Goal: Task Accomplishment & Management: Use online tool/utility

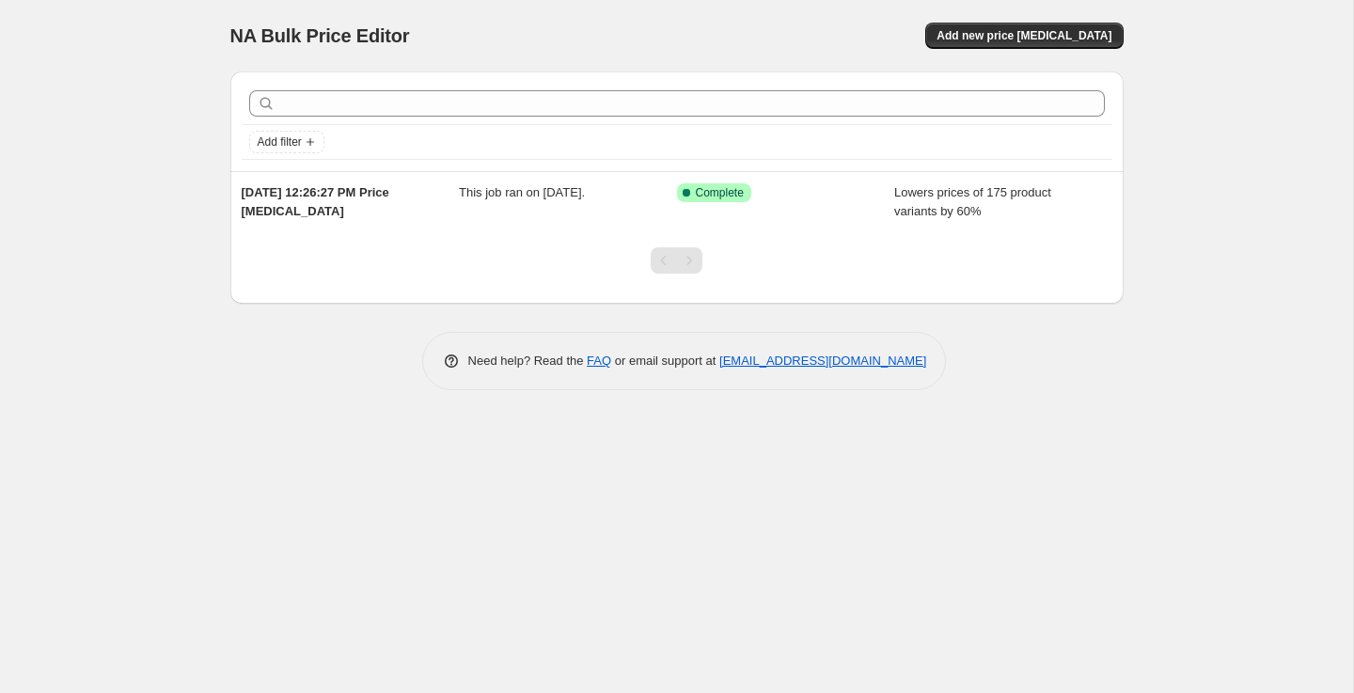
click at [1031, 56] on div "NA Bulk Price Editor. This page is ready NA Bulk Price Editor Add new price cha…" at bounding box center [677, 35] width 894 height 71
click at [1031, 43] on button "Add new price change job" at bounding box center [1024, 36] width 198 height 26
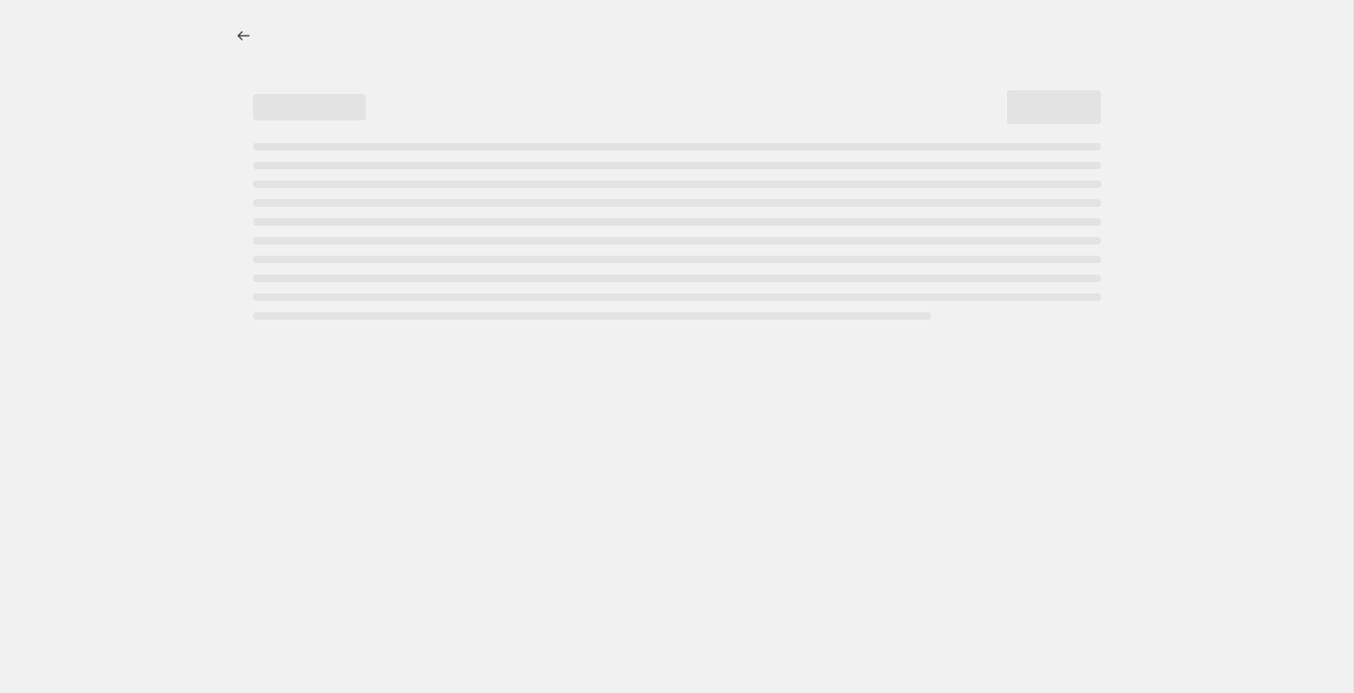
select select "percentage"
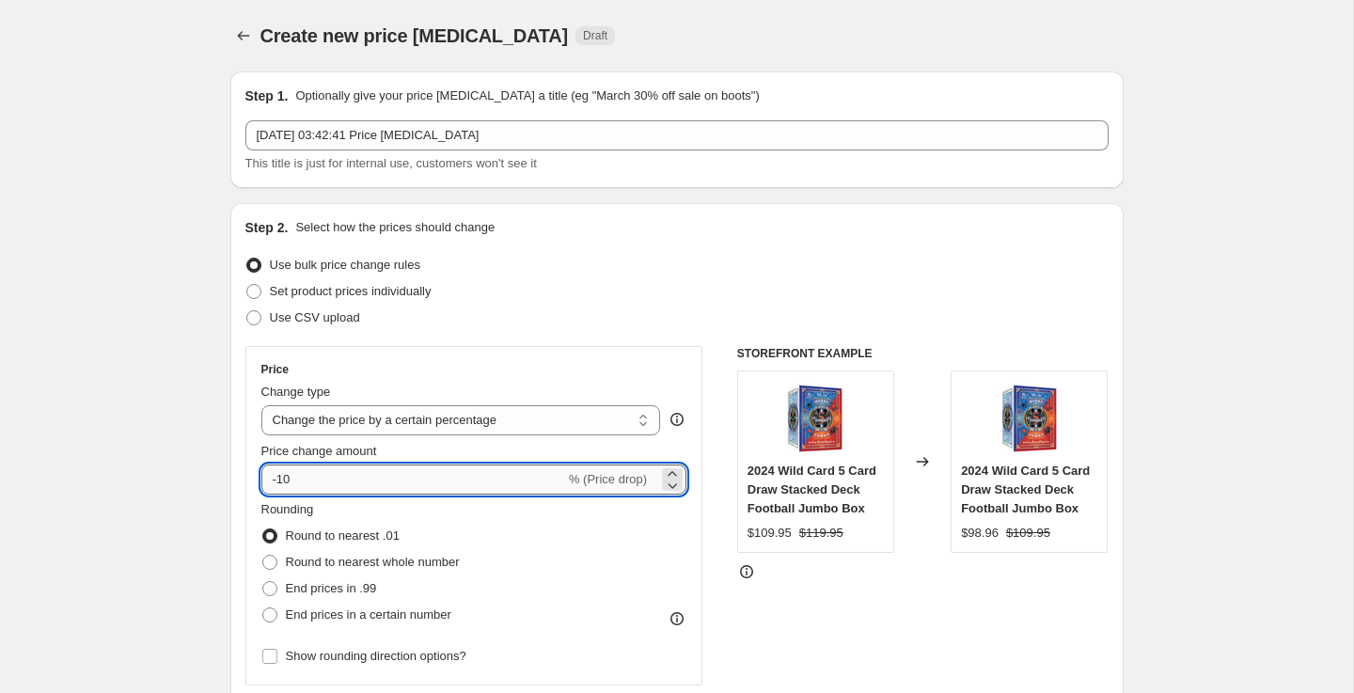
click at [397, 488] on input "-10" at bounding box center [413, 480] width 304 height 30
type input "-1"
click at [651, 278] on div "Set product prices individually" at bounding box center [676, 291] width 863 height 26
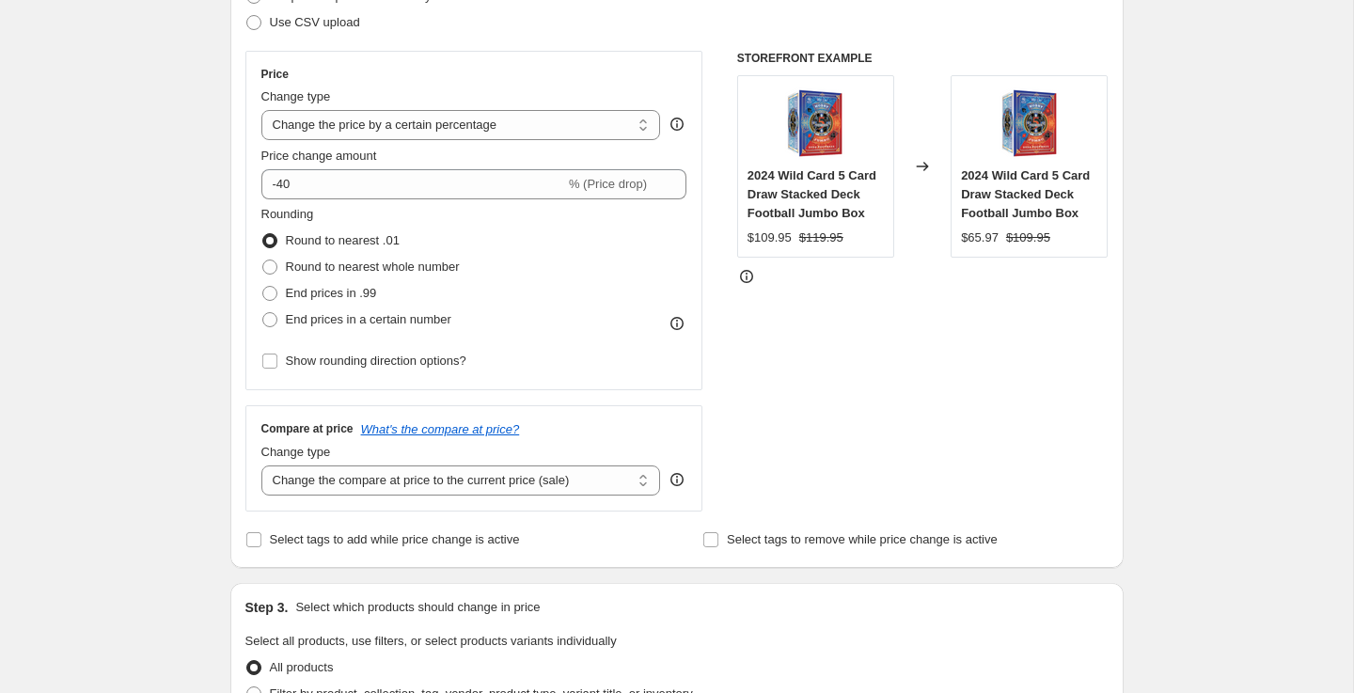
scroll to position [416, 0]
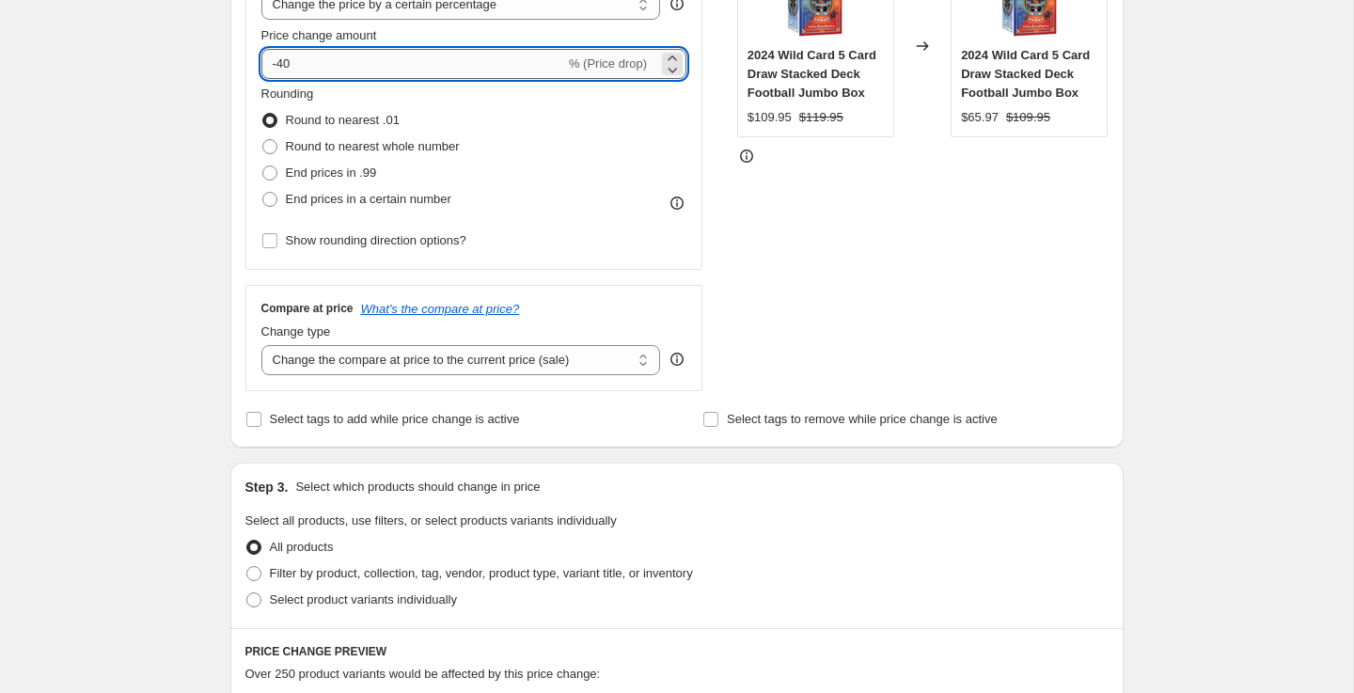
click at [403, 67] on input "-40" at bounding box center [413, 64] width 304 height 30
type input "-4"
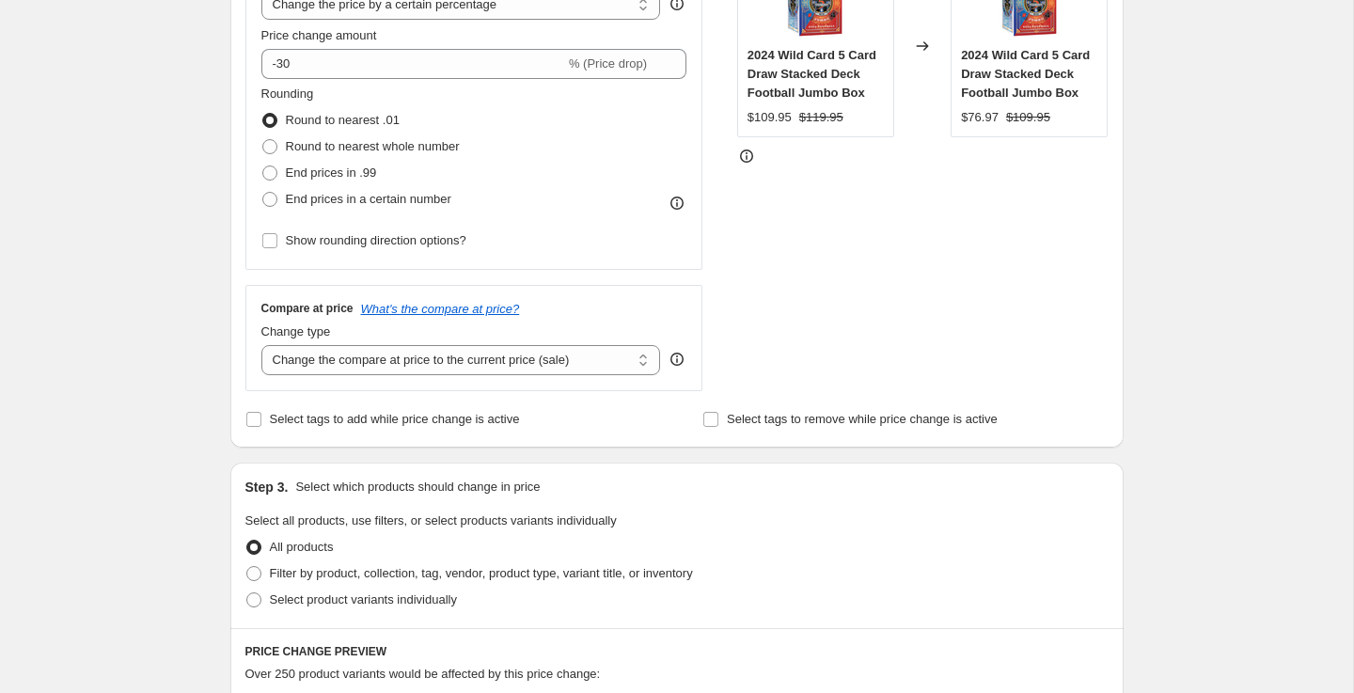
click at [714, 62] on div "Price Change type Change the price to a certain amount Change the price by a ce…" at bounding box center [676, 160] width 863 height 461
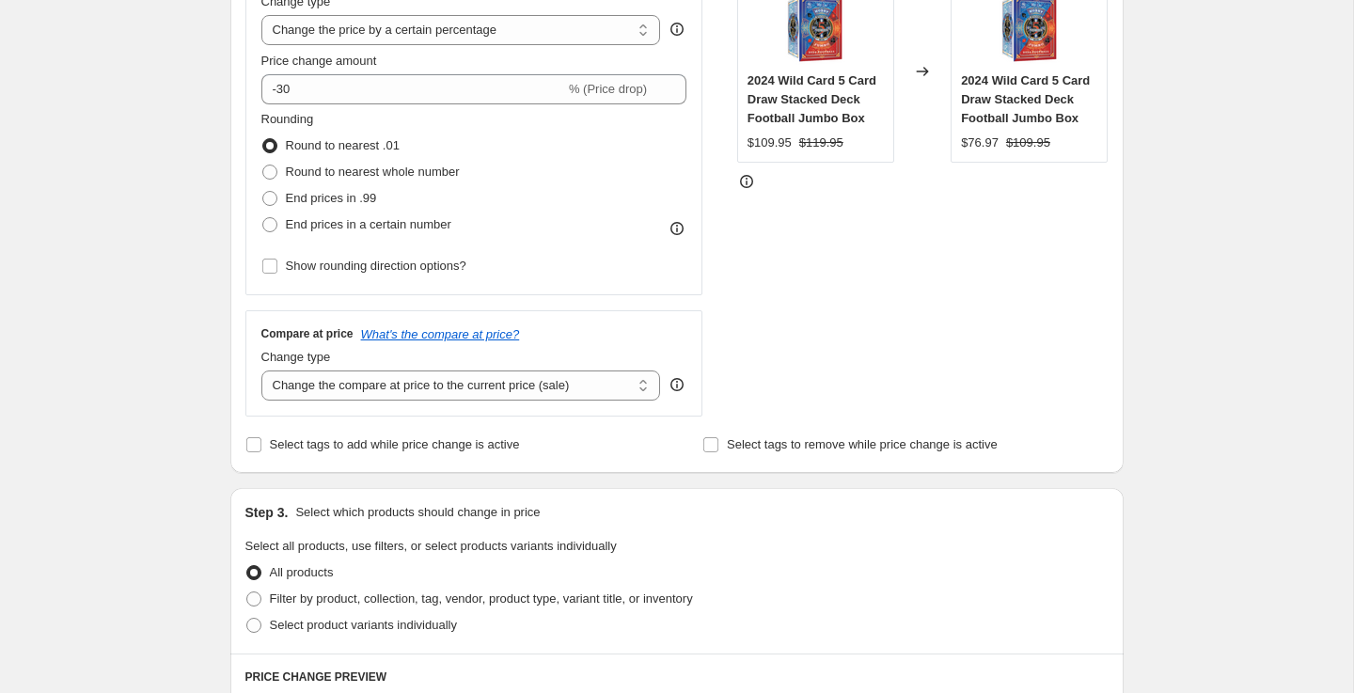
scroll to position [316, 0]
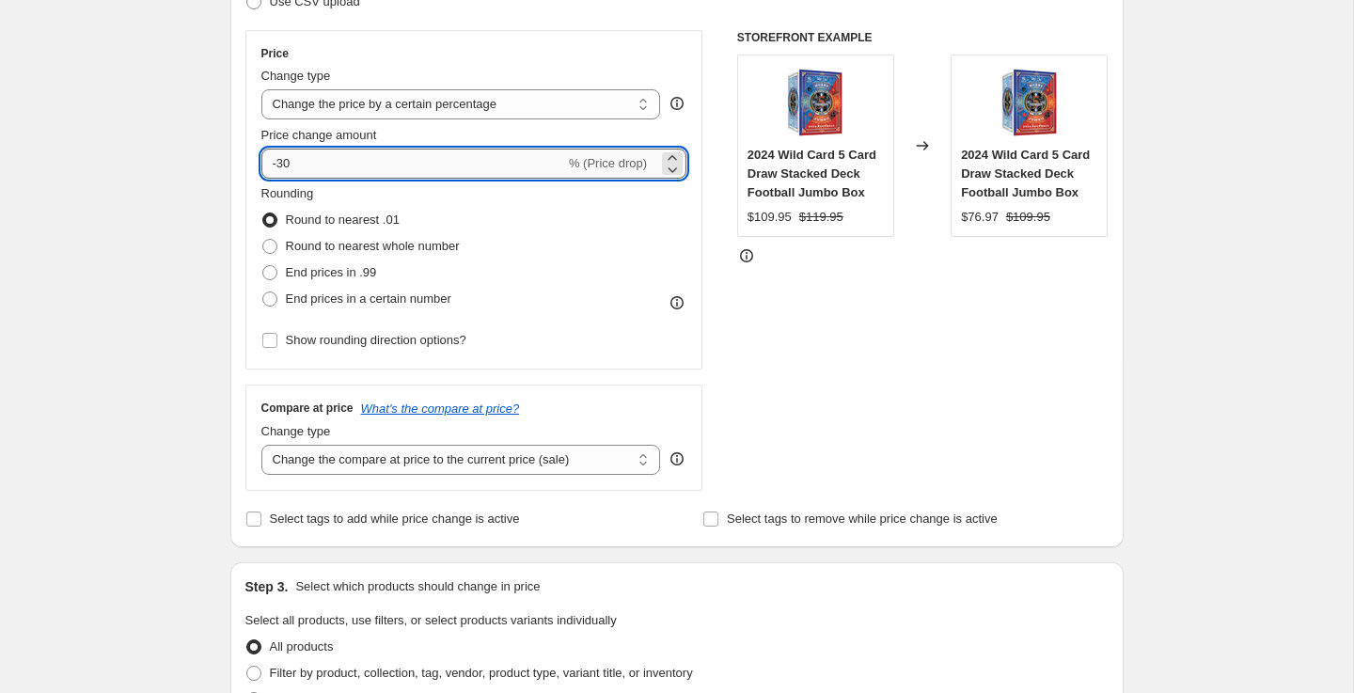
click at [454, 165] on input "-30" at bounding box center [413, 164] width 304 height 30
type input "-35"
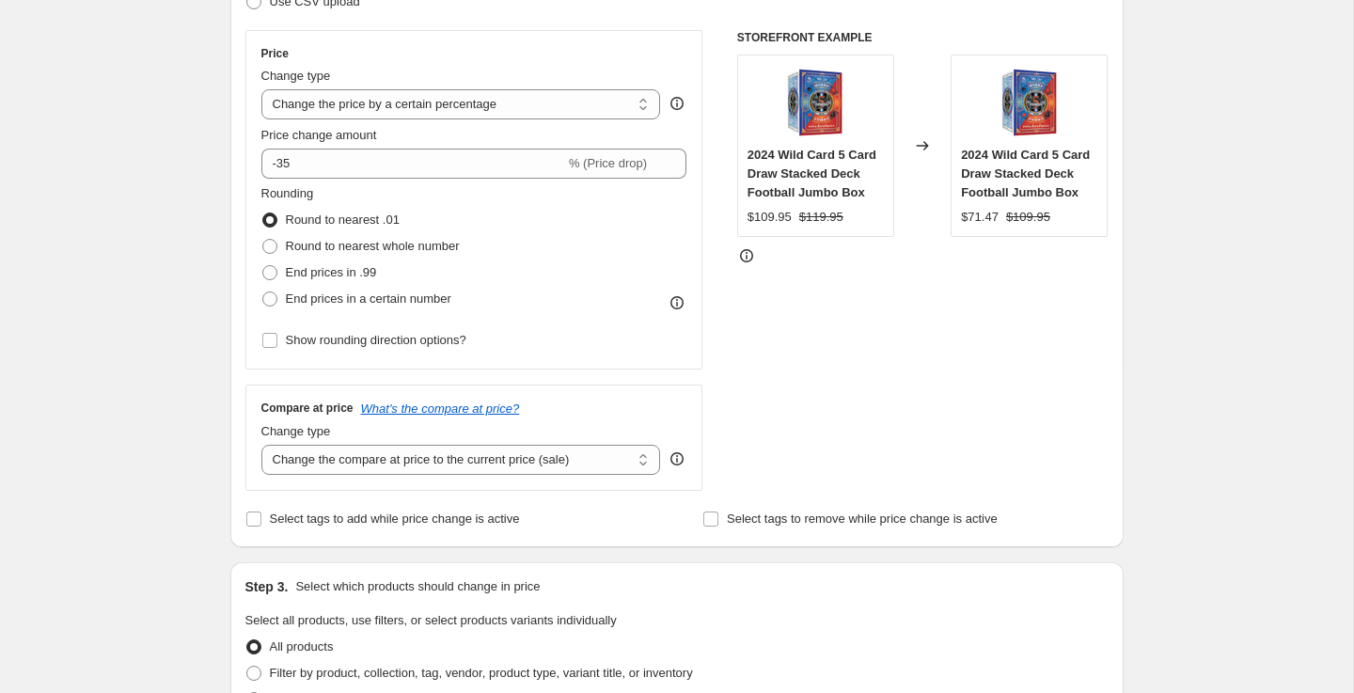
click at [711, 212] on div "Price Change type Change the price to a certain amount Change the price by a ce…" at bounding box center [676, 260] width 863 height 461
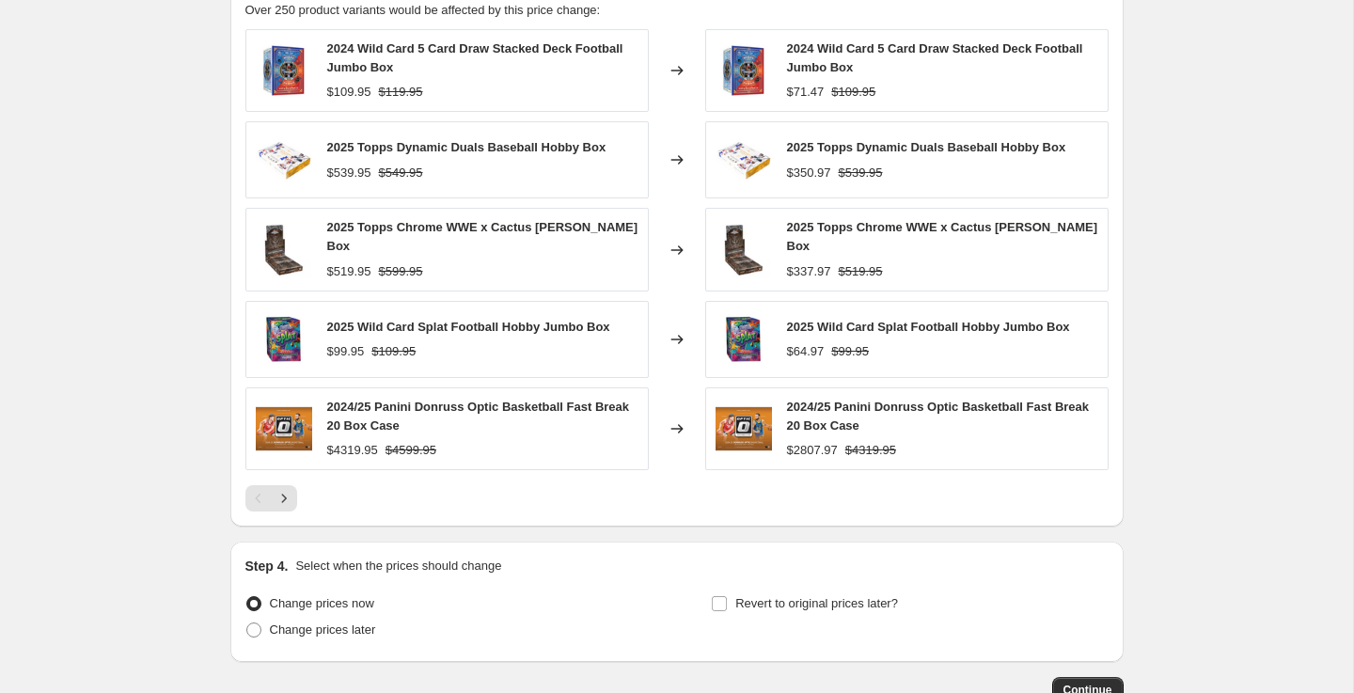
scroll to position [1205, 0]
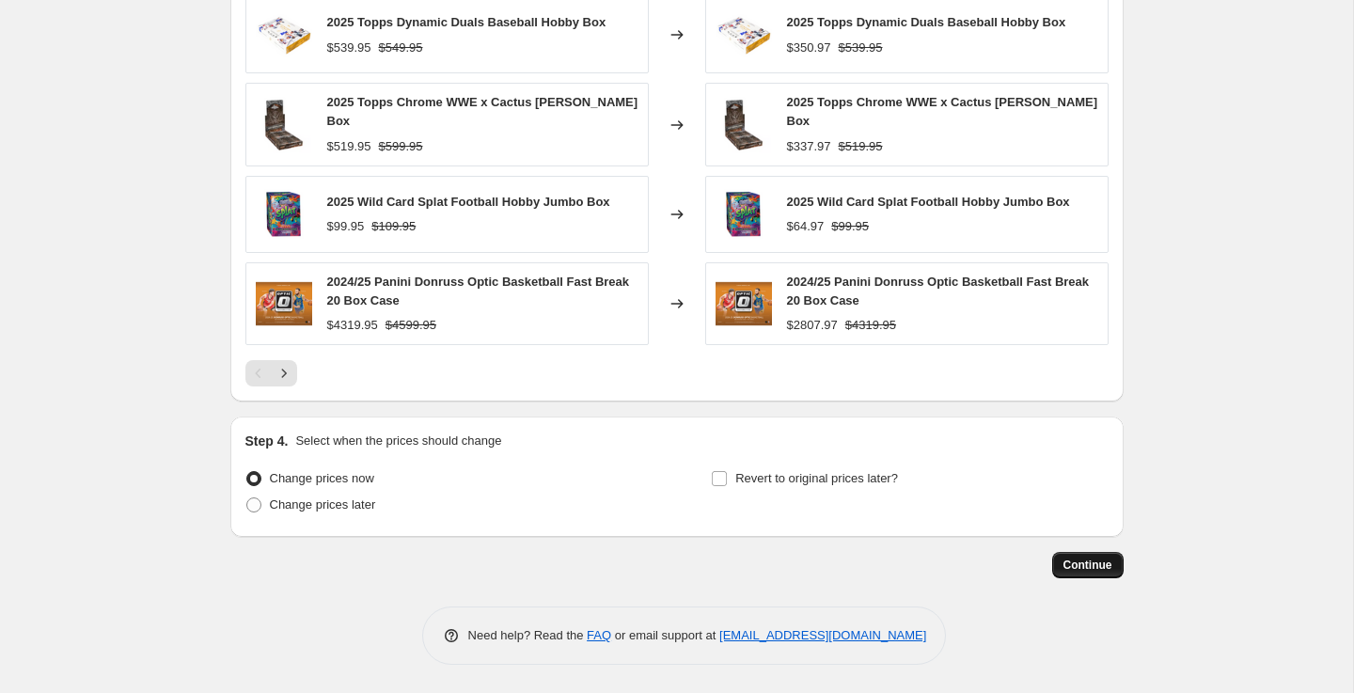
click at [1079, 571] on span "Continue" at bounding box center [1088, 565] width 49 height 15
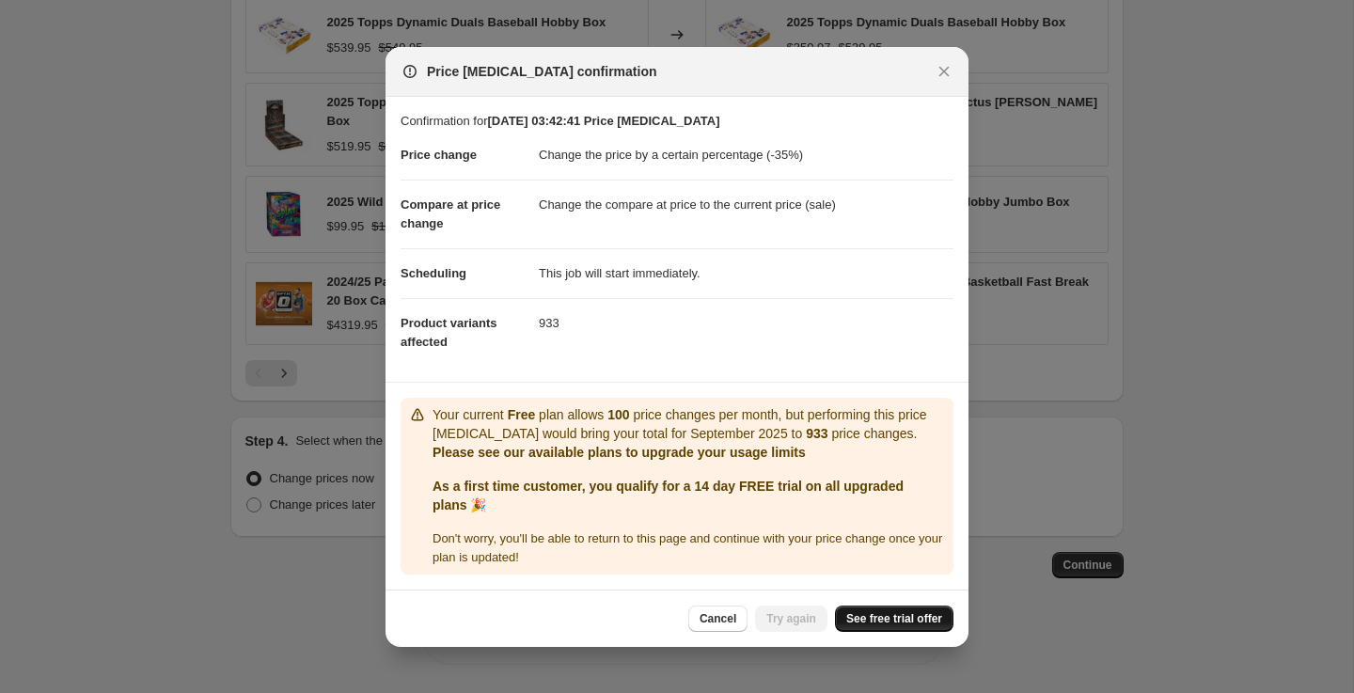
click at [914, 622] on span "See free trial offer" at bounding box center [894, 618] width 96 height 15
click at [788, 623] on span "Try again" at bounding box center [792, 618] width 50 height 15
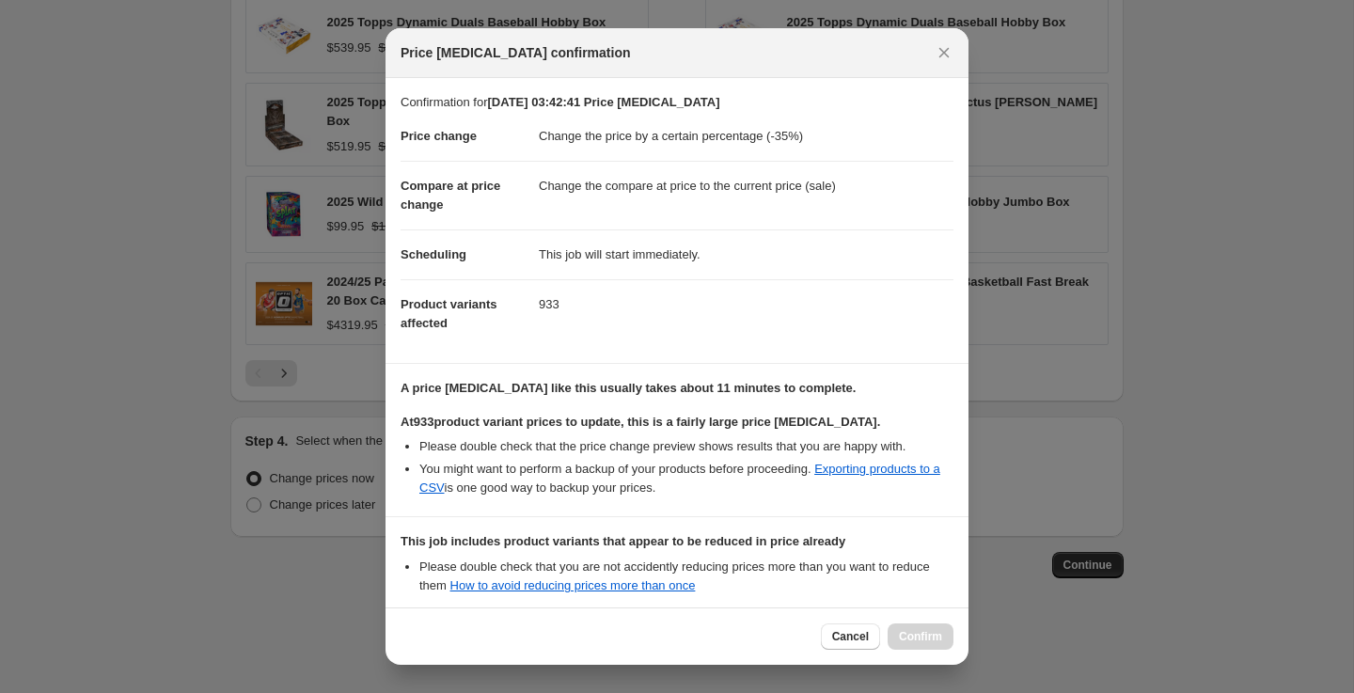
scroll to position [202, 0]
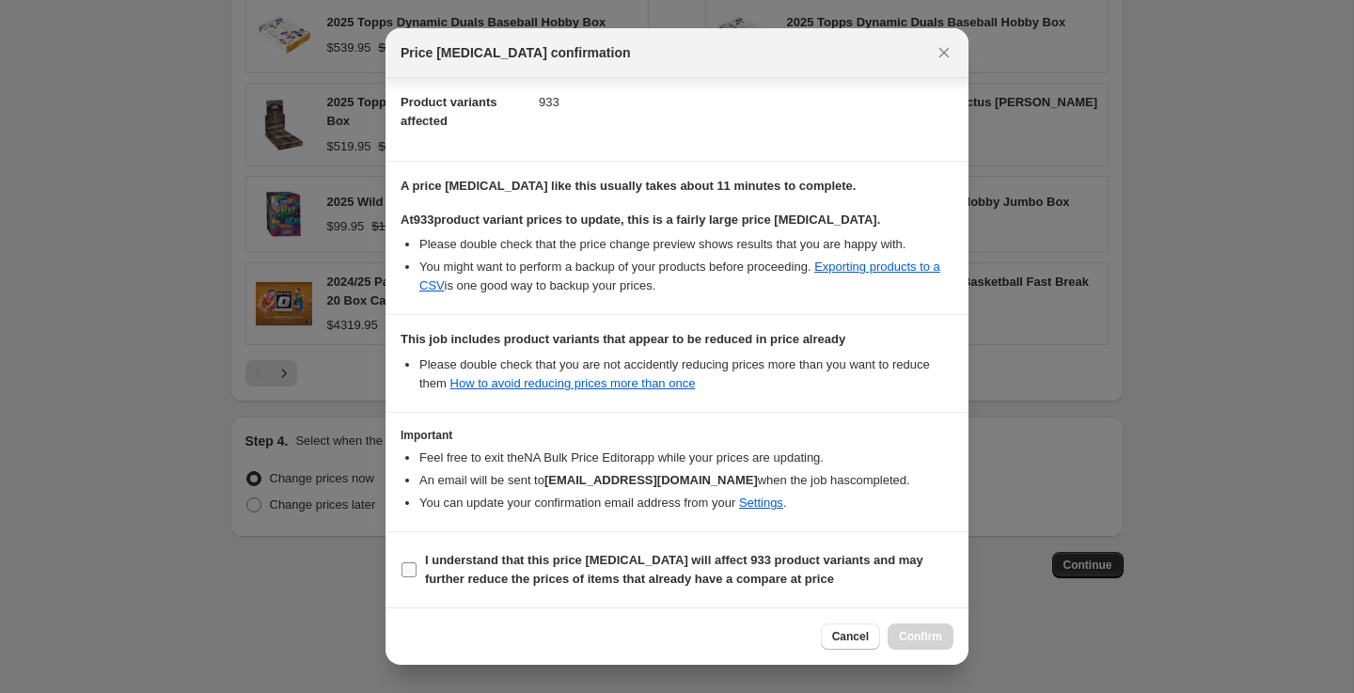
click at [420, 570] on label "I understand that this price change job will affect 933 product variants and ma…" at bounding box center [677, 569] width 553 height 45
click at [417, 570] on input "I understand that this price change job will affect 933 product variants and ma…" at bounding box center [409, 569] width 15 height 15
checkbox input "true"
click at [921, 635] on span "Confirm" at bounding box center [920, 636] width 43 height 15
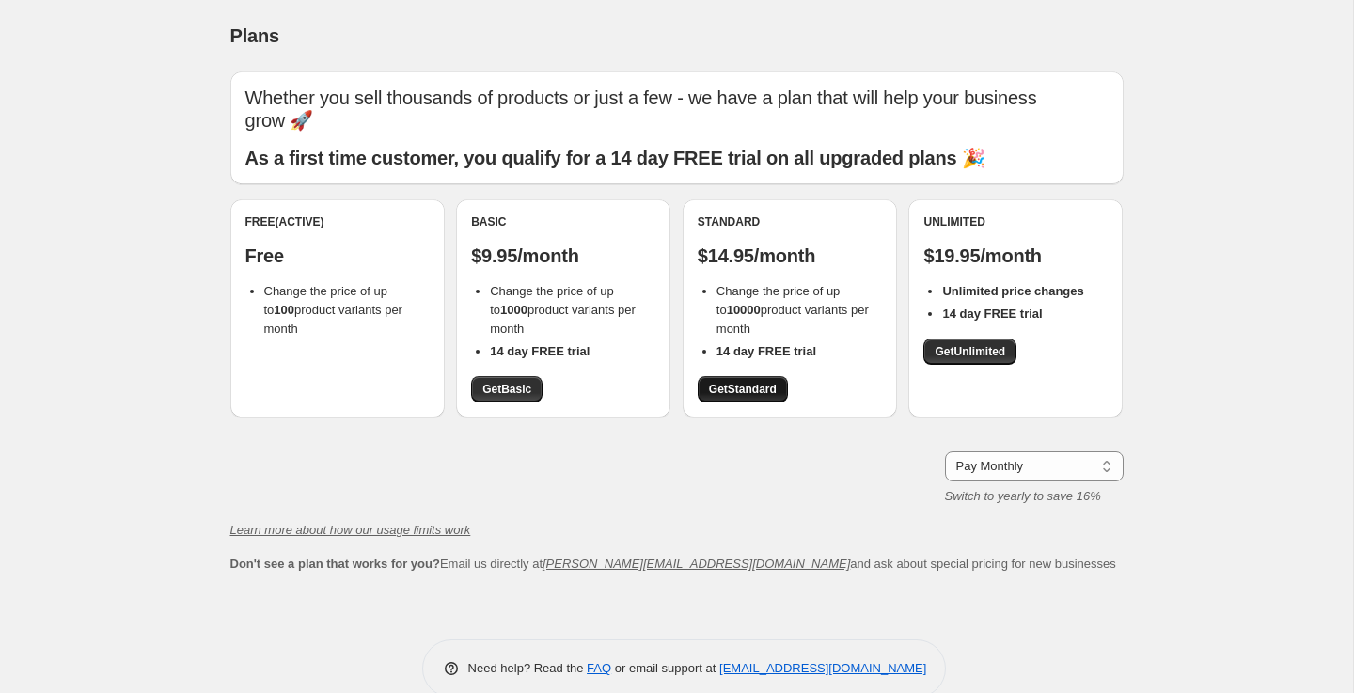
click at [733, 376] on link "Get Standard" at bounding box center [743, 389] width 90 height 26
click at [500, 376] on link "Get Basic" at bounding box center [506, 389] width 71 height 26
